Goal: Task Accomplishment & Management: Manage account settings

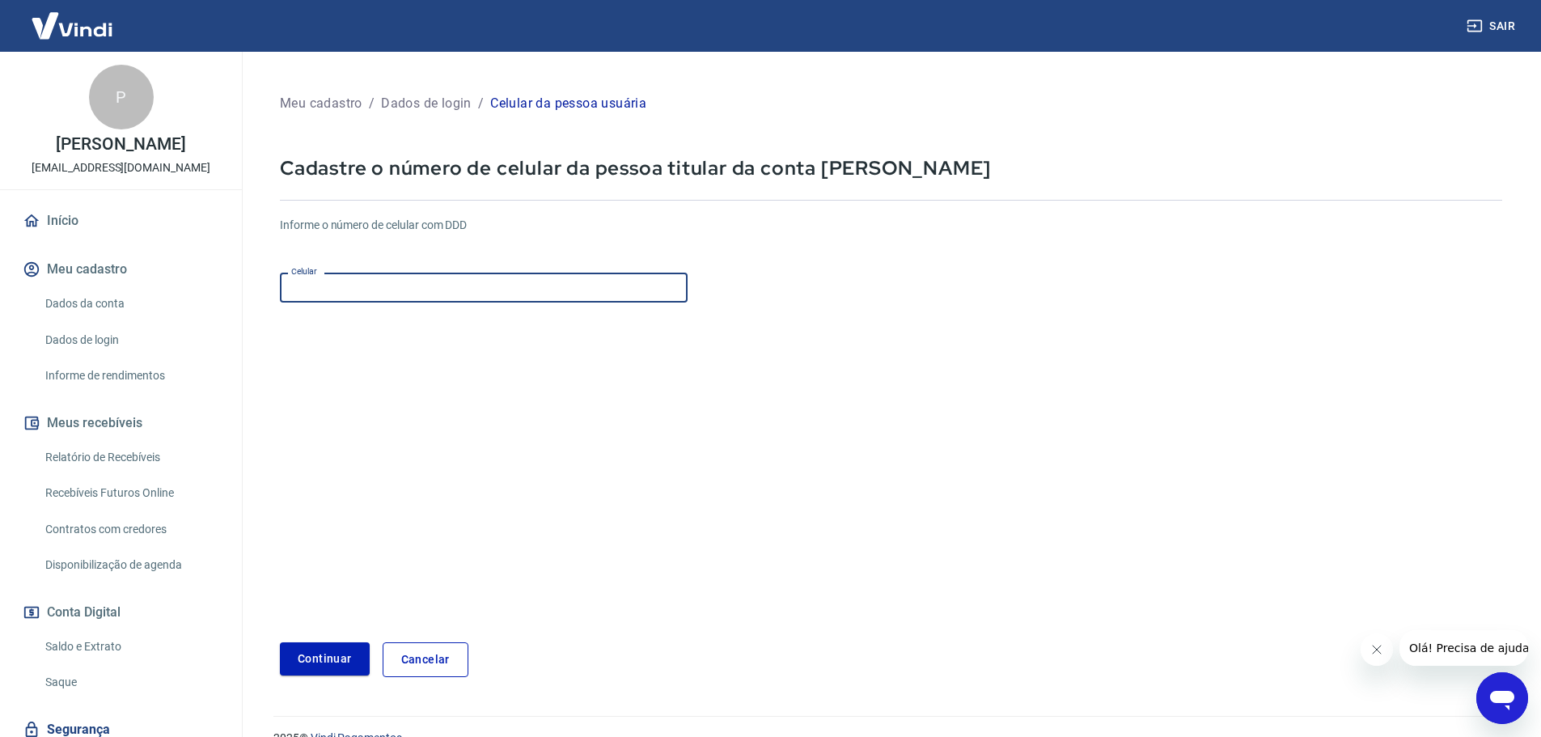
click at [454, 297] on input "Celular" at bounding box center [484, 288] width 408 height 30
type input "[PHONE_NUMBER]"
drag, startPoint x: 345, startPoint y: 293, endPoint x: 239, endPoint y: 288, distance: 106.9
click at [239, 288] on div "Sair P [PERSON_NAME] [PERSON_NAME] [PERSON_NAME][EMAIL_ADDRESS][DOMAIN_NAME] In…" at bounding box center [770, 368] width 1541 height 737
type input "[PHONE_NUMBER]"
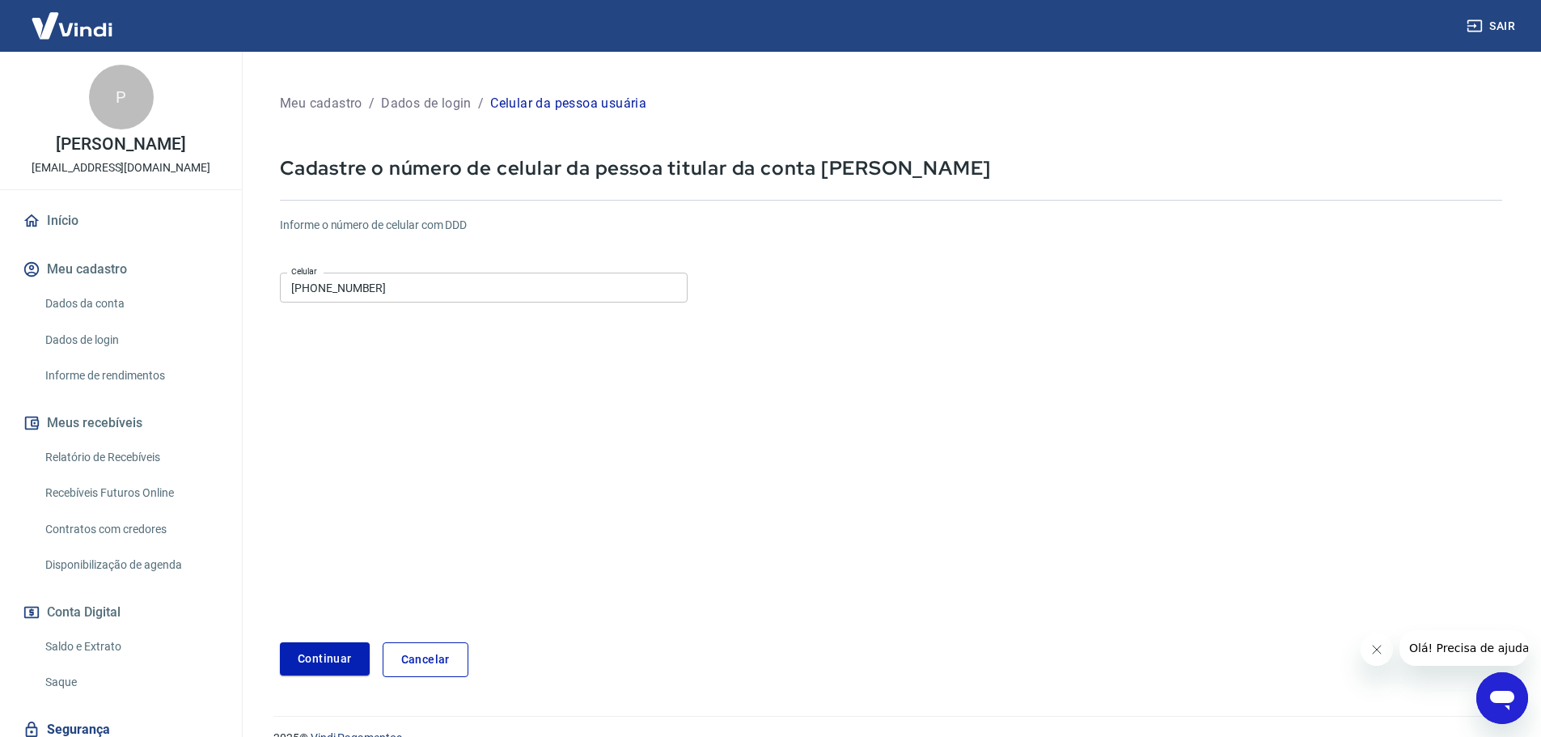
click at [344, 373] on form "Informe o número de celular com DDD Celular [PHONE_NUMBER] Celular Continuar Ca…" at bounding box center [891, 440] width 1223 height 473
click at [337, 660] on button "Continuar" at bounding box center [325, 658] width 90 height 33
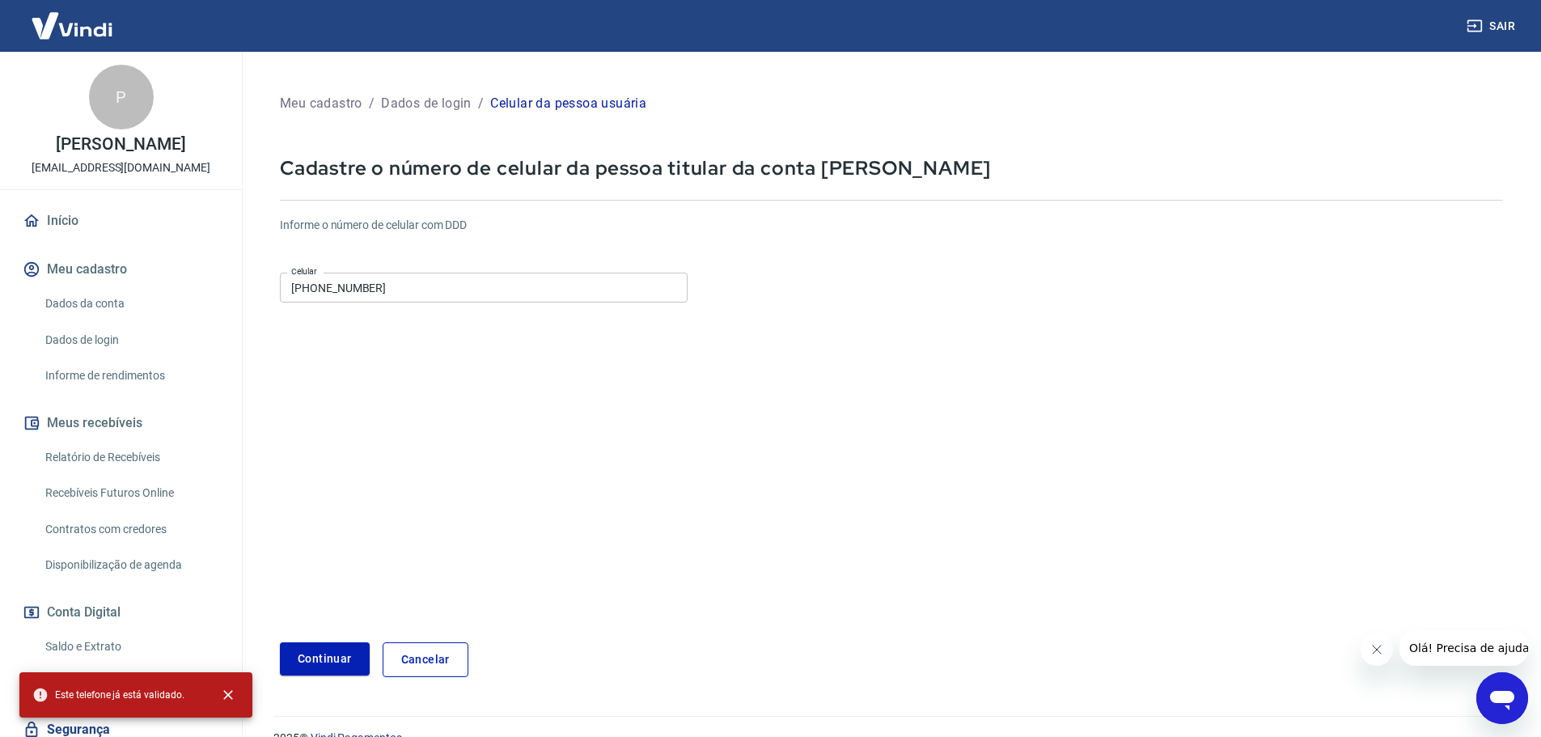
click at [108, 278] on button "Meu cadastro" at bounding box center [120, 270] width 203 height 36
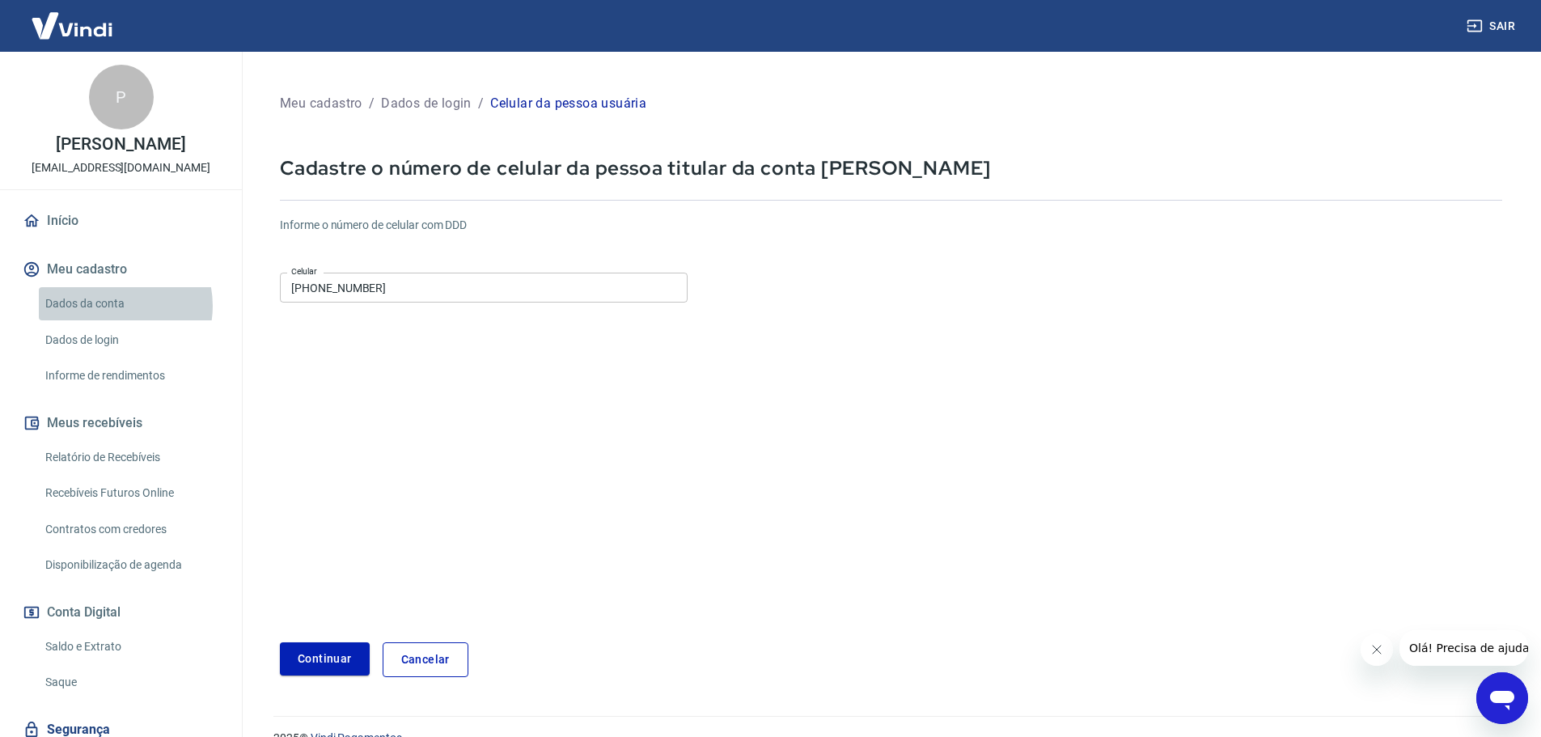
click at [111, 306] on link "Dados da conta" at bounding box center [131, 303] width 184 height 33
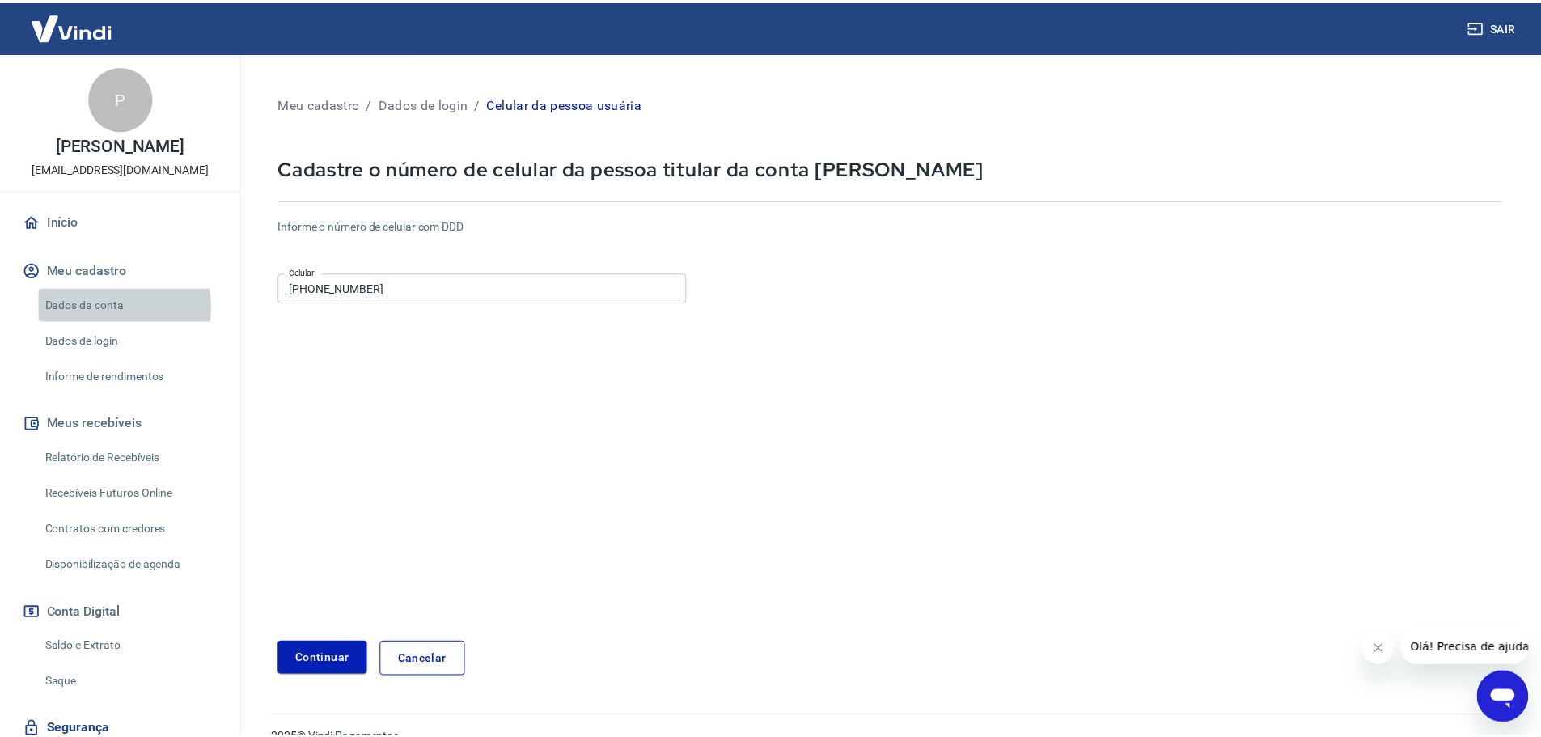
select select "SP"
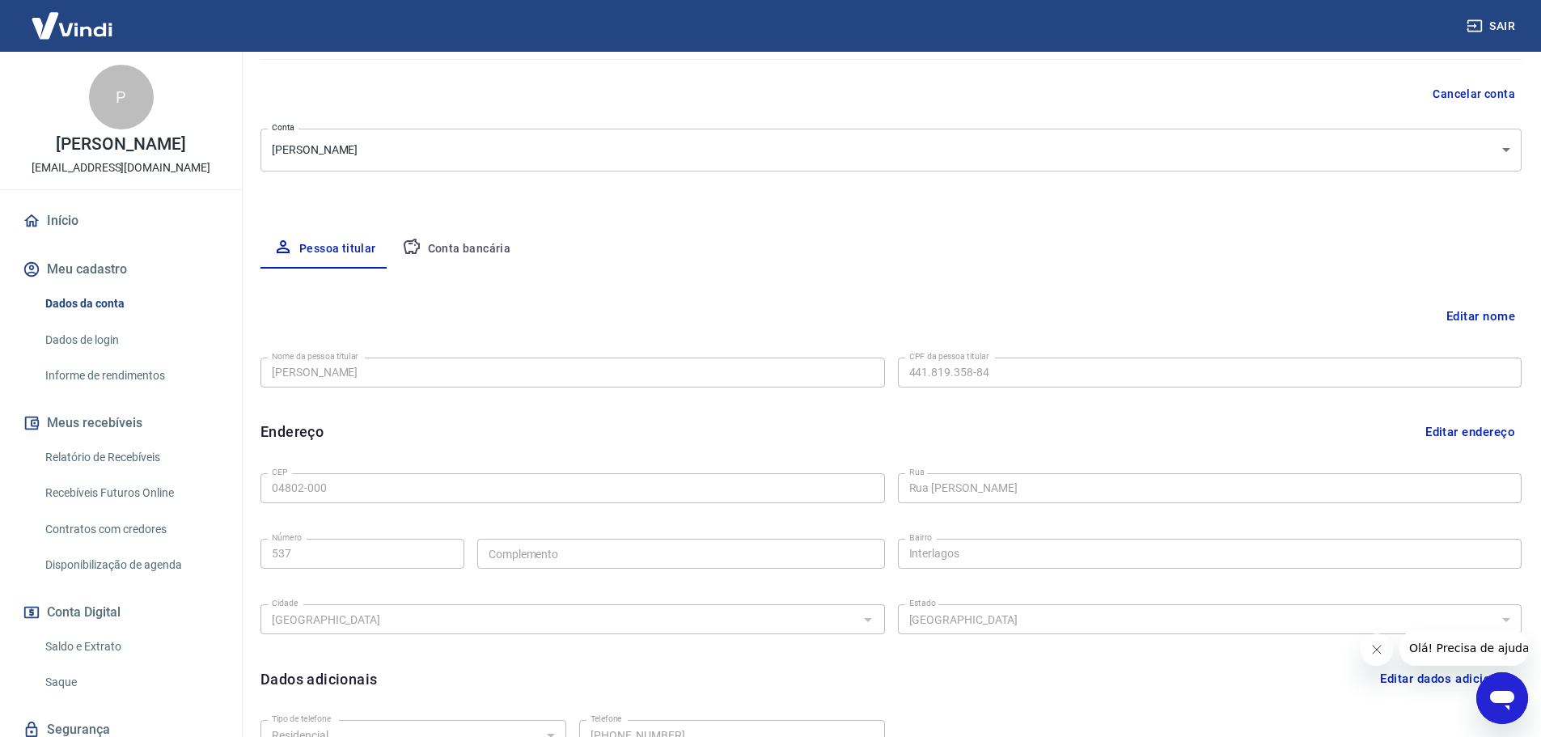
scroll to position [243, 0]
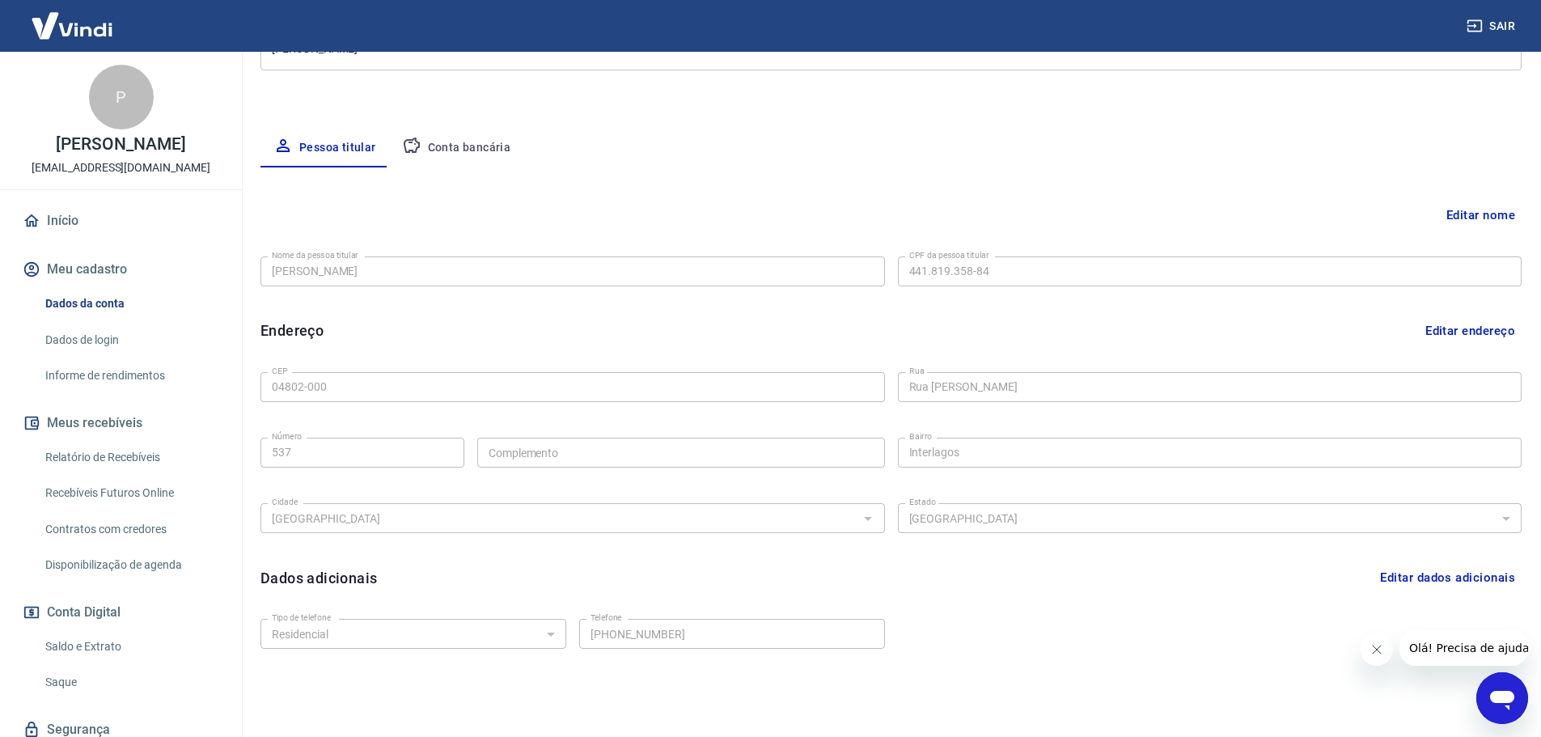
click at [481, 150] on button "Conta bancária" at bounding box center [456, 148] width 135 height 39
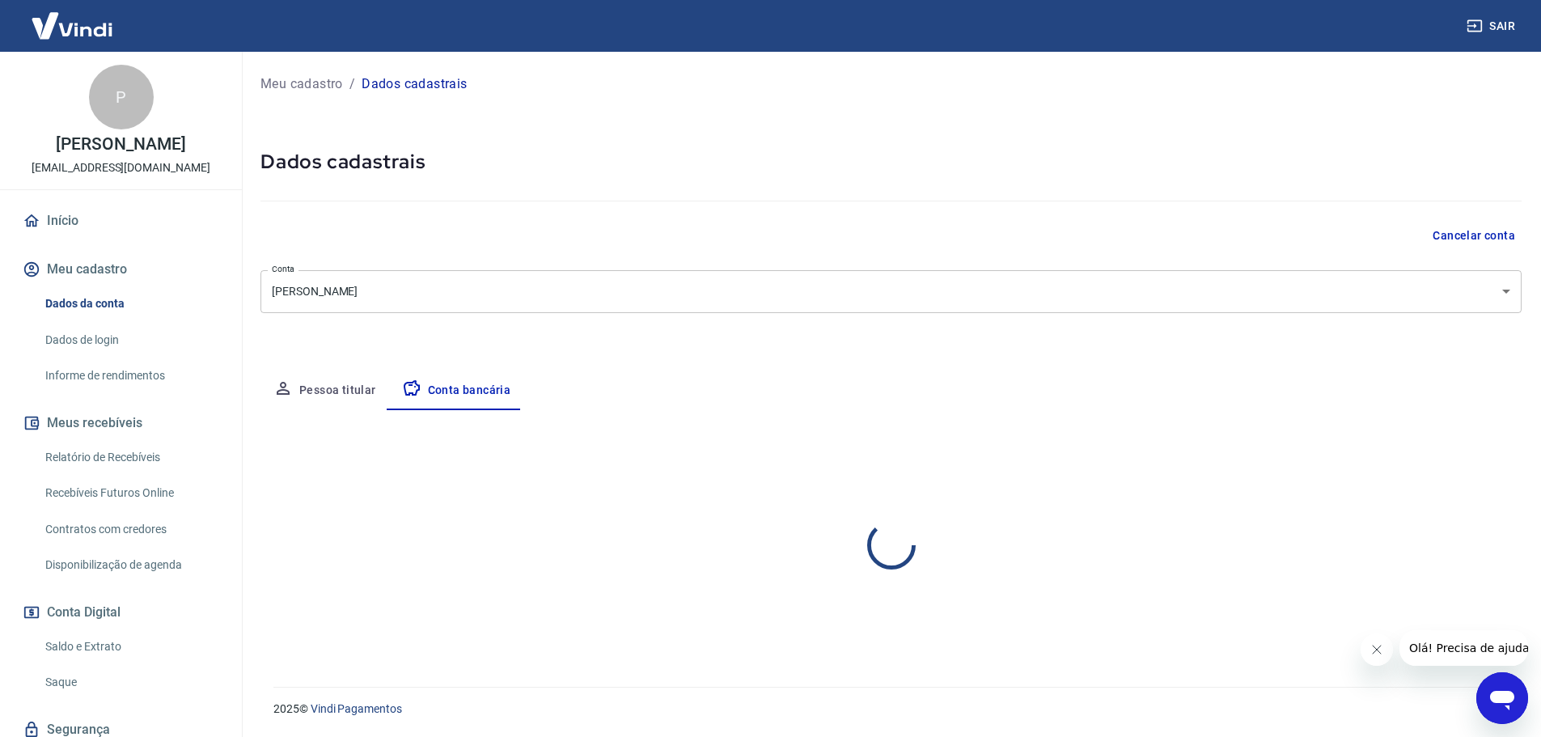
scroll to position [0, 0]
select select "1"
click at [344, 385] on button "Pessoa titular" at bounding box center [325, 390] width 129 height 39
select select "SP"
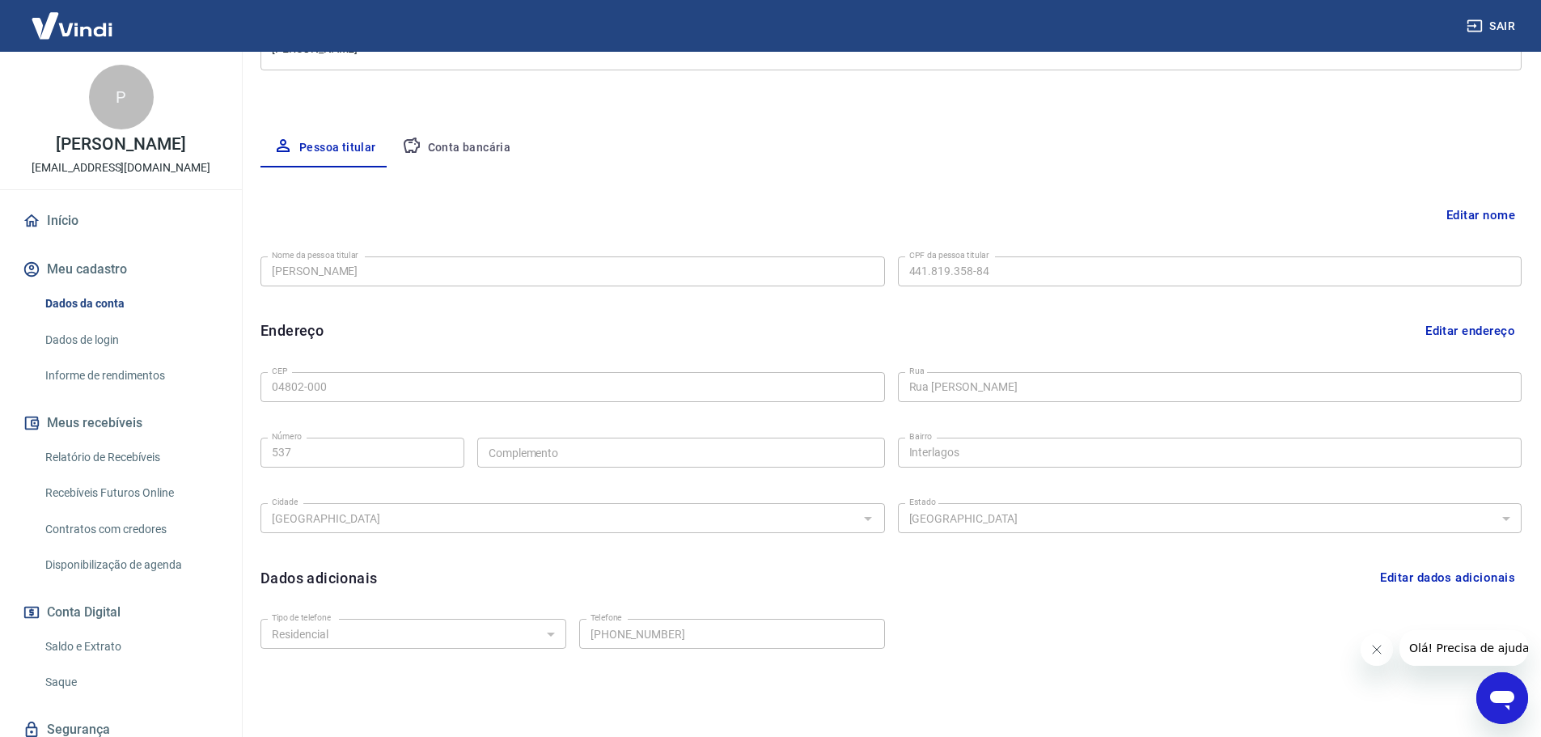
scroll to position [299, 0]
